Goal: Transaction & Acquisition: Purchase product/service

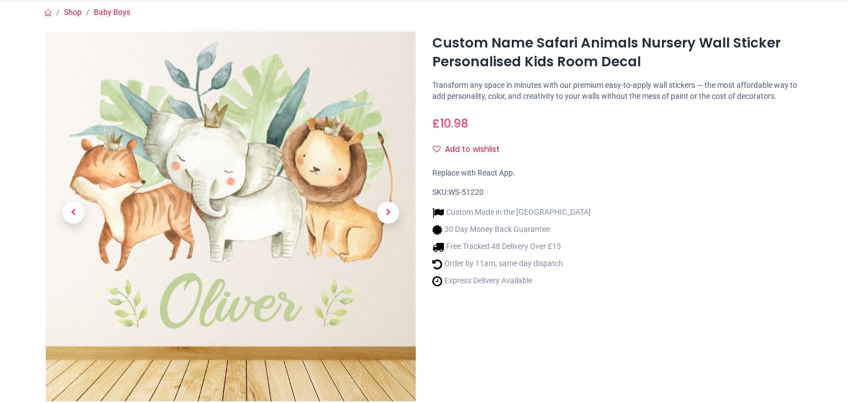
scroll to position [110, 0]
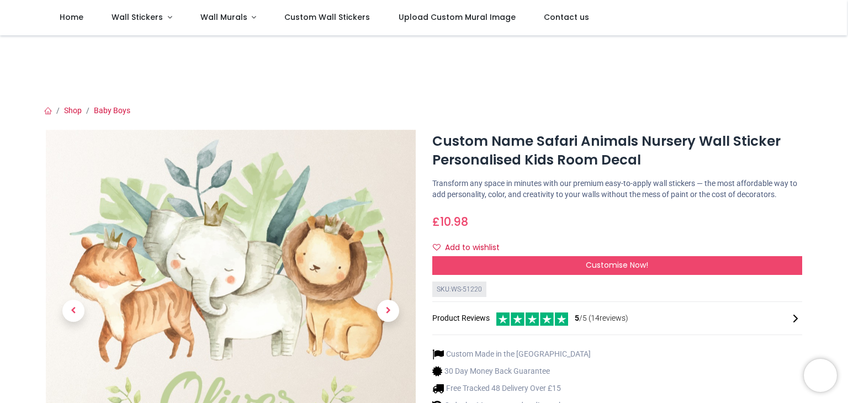
scroll to position [110, 0]
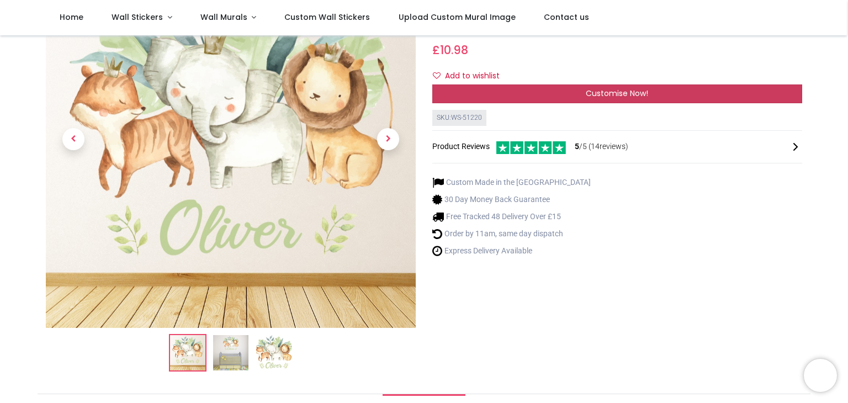
click at [607, 94] on span "Customise Now!" at bounding box center [617, 93] width 62 height 11
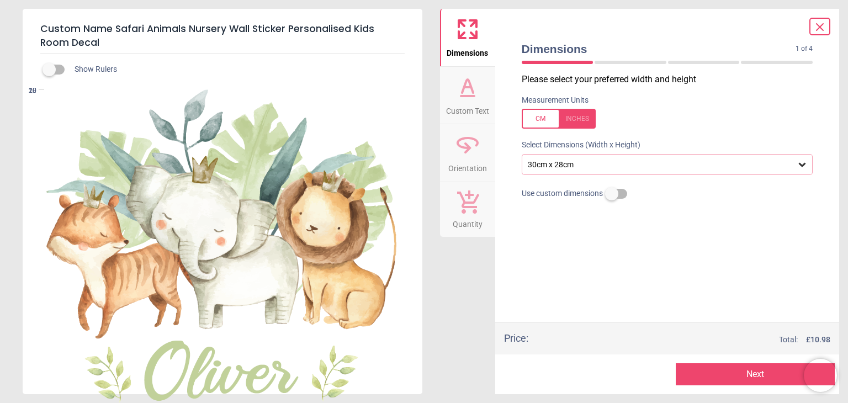
click at [644, 166] on div "30cm x 28cm" at bounding box center [662, 164] width 270 height 9
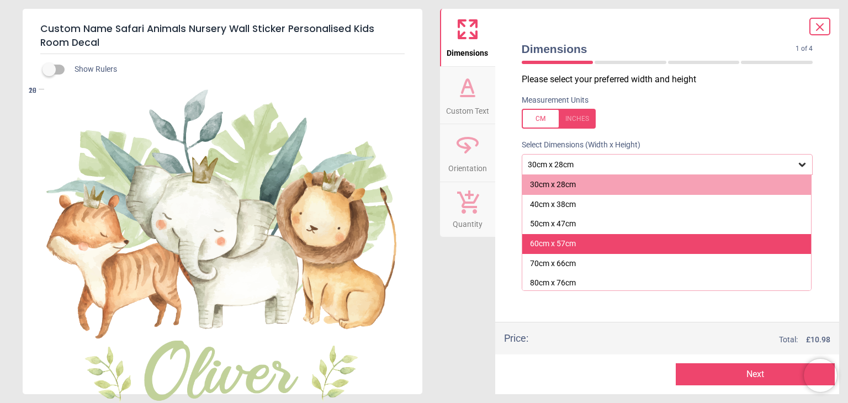
click at [629, 242] on div "60cm x 57cm" at bounding box center [666, 244] width 289 height 20
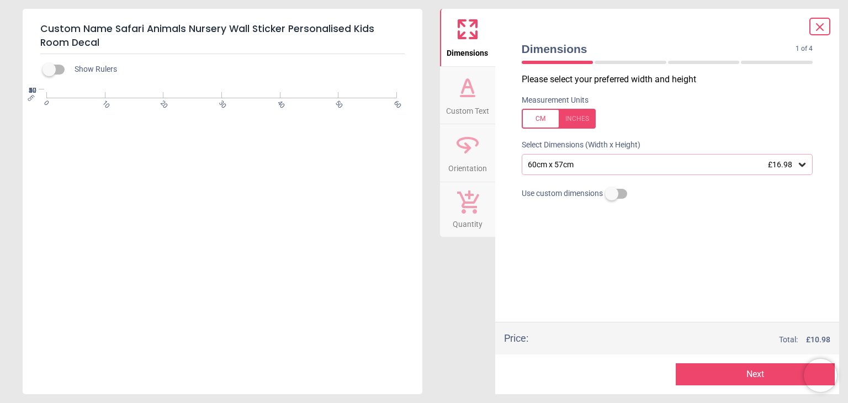
click at [632, 174] on div "60cm x 57cm £16.98" at bounding box center [667, 164] width 291 height 21
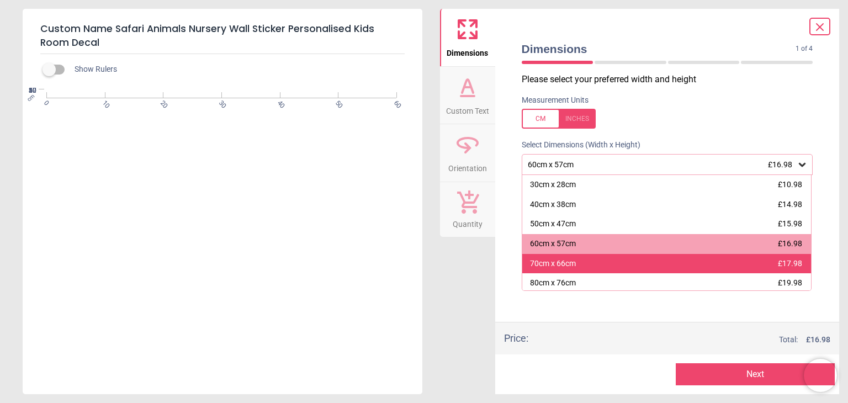
click at [600, 262] on div "70cm x 66cm £17.98" at bounding box center [666, 264] width 289 height 20
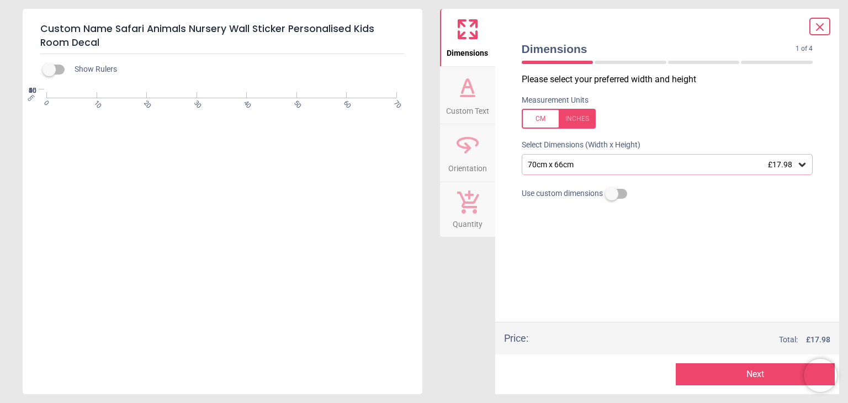
click at [547, 167] on div "70cm x 66cm £17.98" at bounding box center [662, 164] width 270 height 9
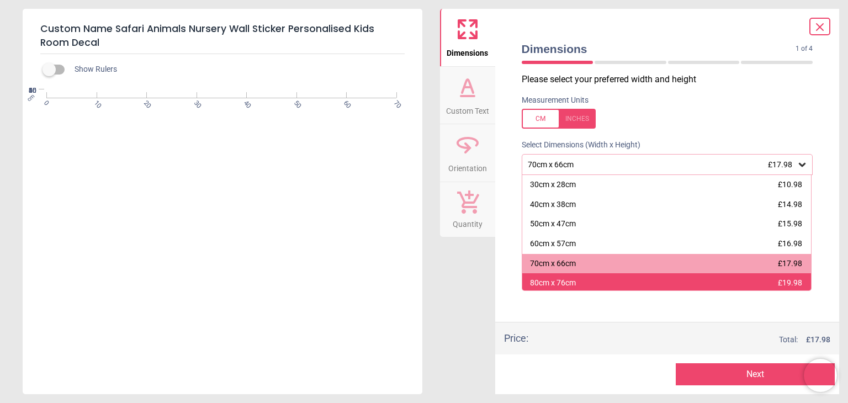
click at [546, 281] on div "80cm x 76cm" at bounding box center [553, 283] width 46 height 11
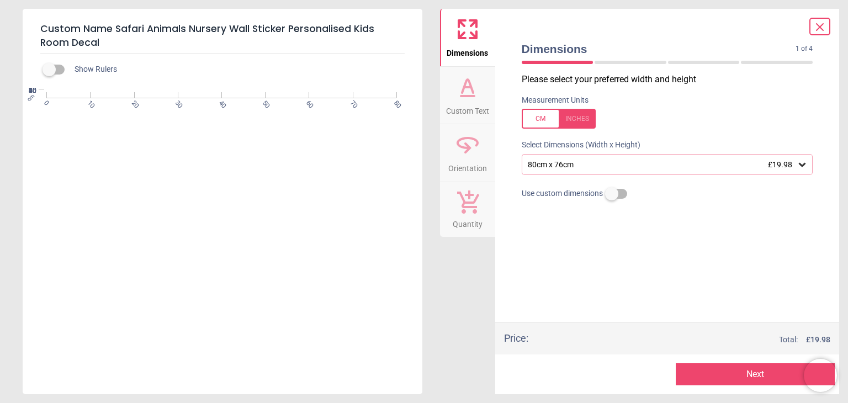
click at [758, 174] on div "80cm x 76cm £19.98" at bounding box center [667, 164] width 291 height 21
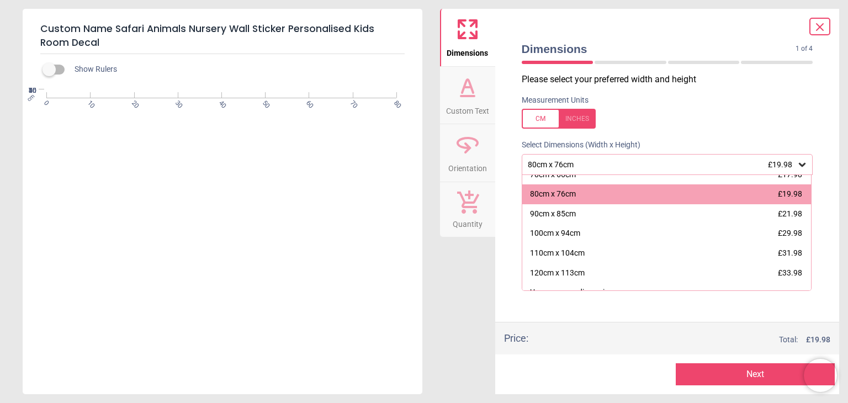
scroll to position [95, 0]
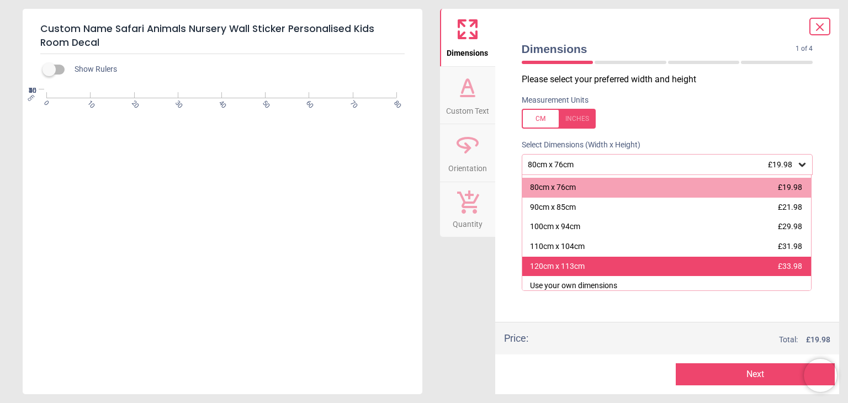
click at [740, 261] on div "120cm x 113cm £33.98" at bounding box center [666, 267] width 289 height 20
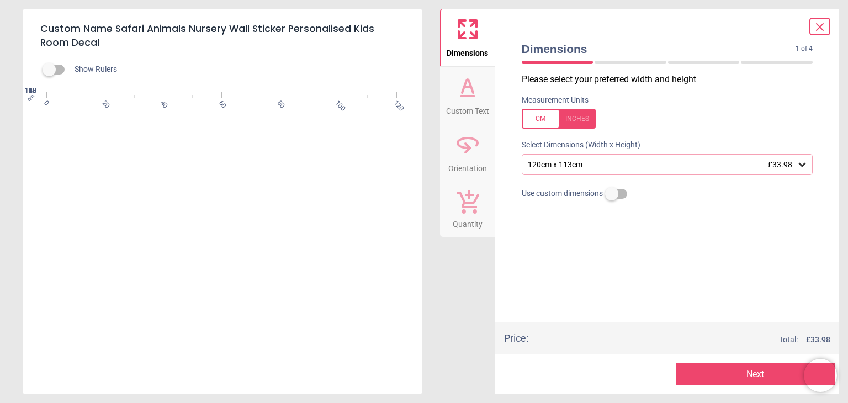
click at [458, 256] on div "Dimensions Custom Text Orientation Quantity" at bounding box center [467, 201] width 55 height 385
click at [817, 30] on icon at bounding box center [819, 26] width 13 height 13
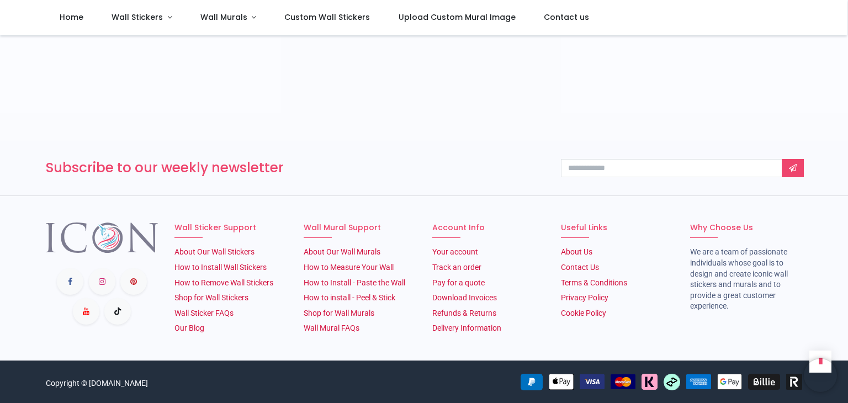
scroll to position [1601, 0]
